Goal: Navigation & Orientation: Find specific page/section

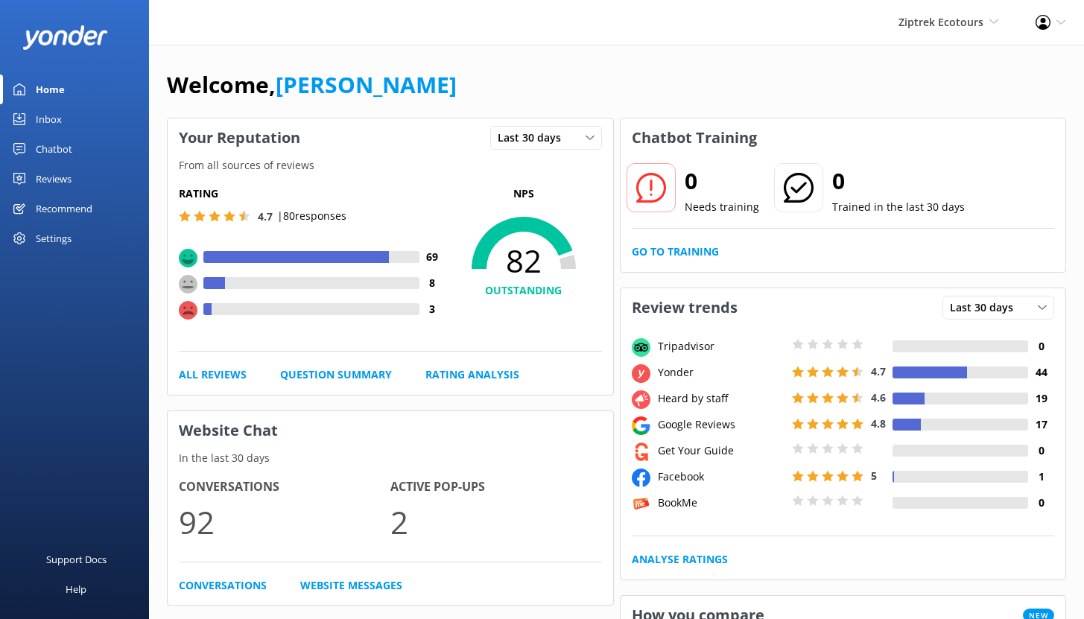
click at [983, 31] on div "Ziptrek Ecotours Yonder demo Yonder Zipline Ziptrek Ecotours Sedona Off-Road Ce…" at bounding box center [947, 22] width 137 height 45
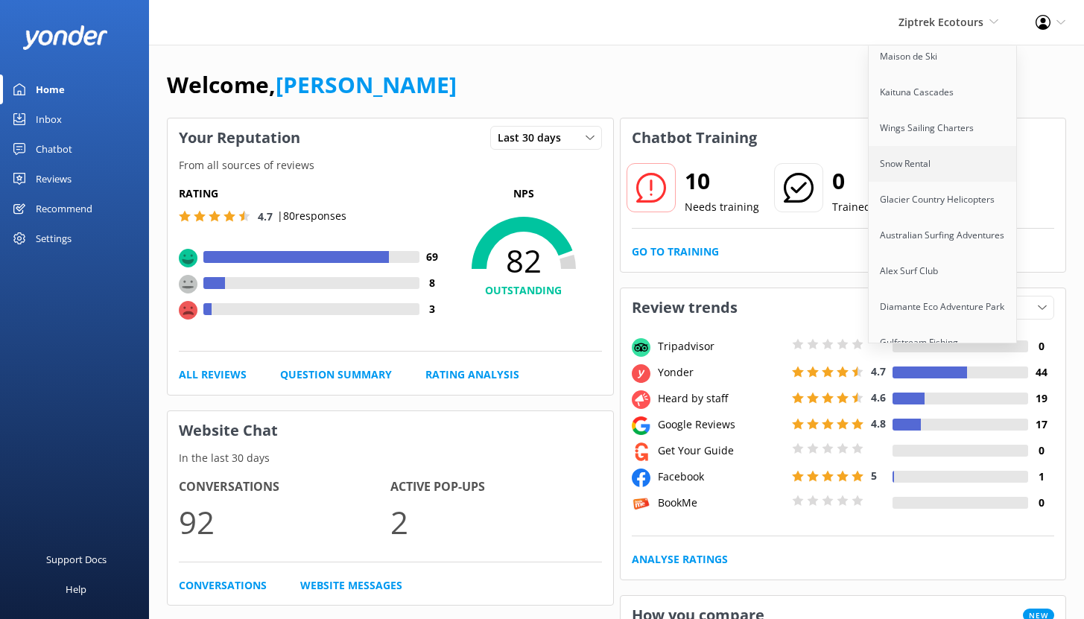
scroll to position [539, 0]
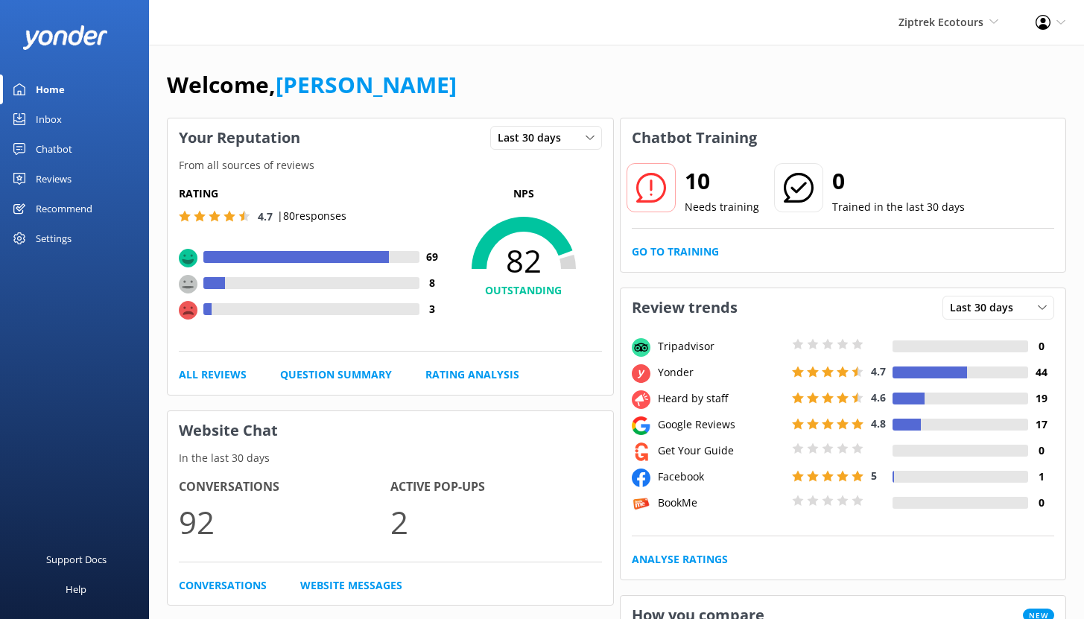
click at [780, 7] on div "Ziptrek Ecotours Yonder demo Yonder Zipline Ziptrek Ecotours Sedona Off-Road Ce…" at bounding box center [542, 22] width 1084 height 45
